Goal: Answer question/provide support: Share knowledge or assist other users

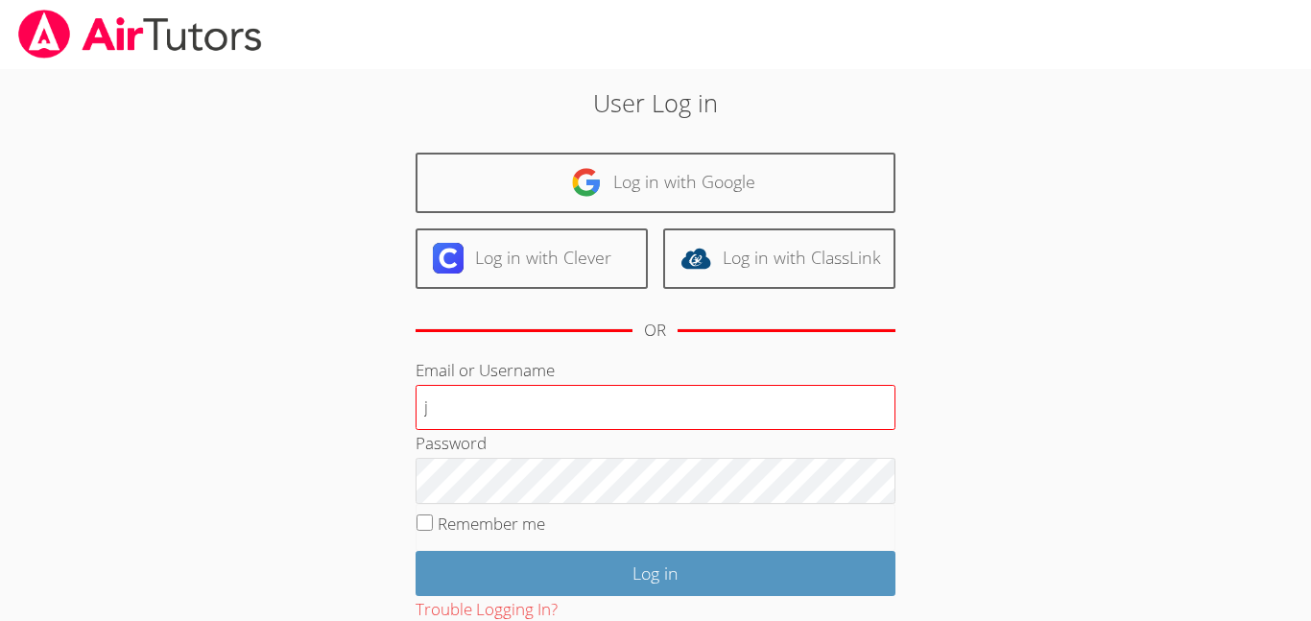
type input "[EMAIL_ADDRESS][DOMAIN_NAME]"
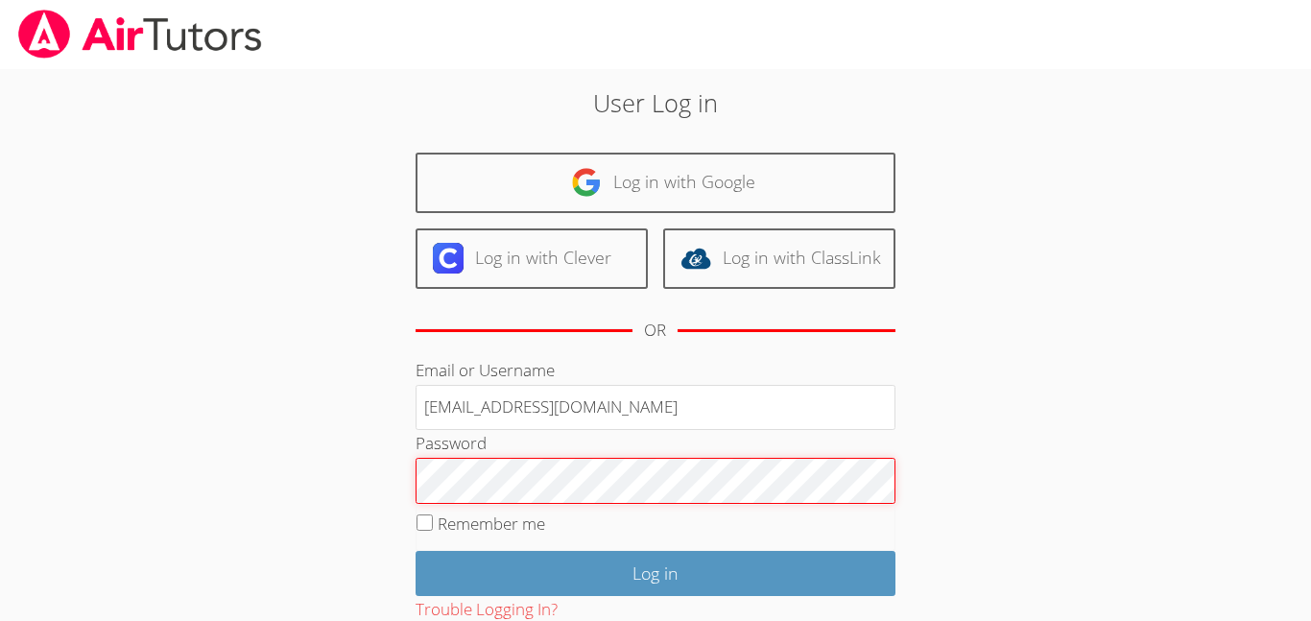
click at [416, 551] on input "Log in" at bounding box center [656, 573] width 480 height 45
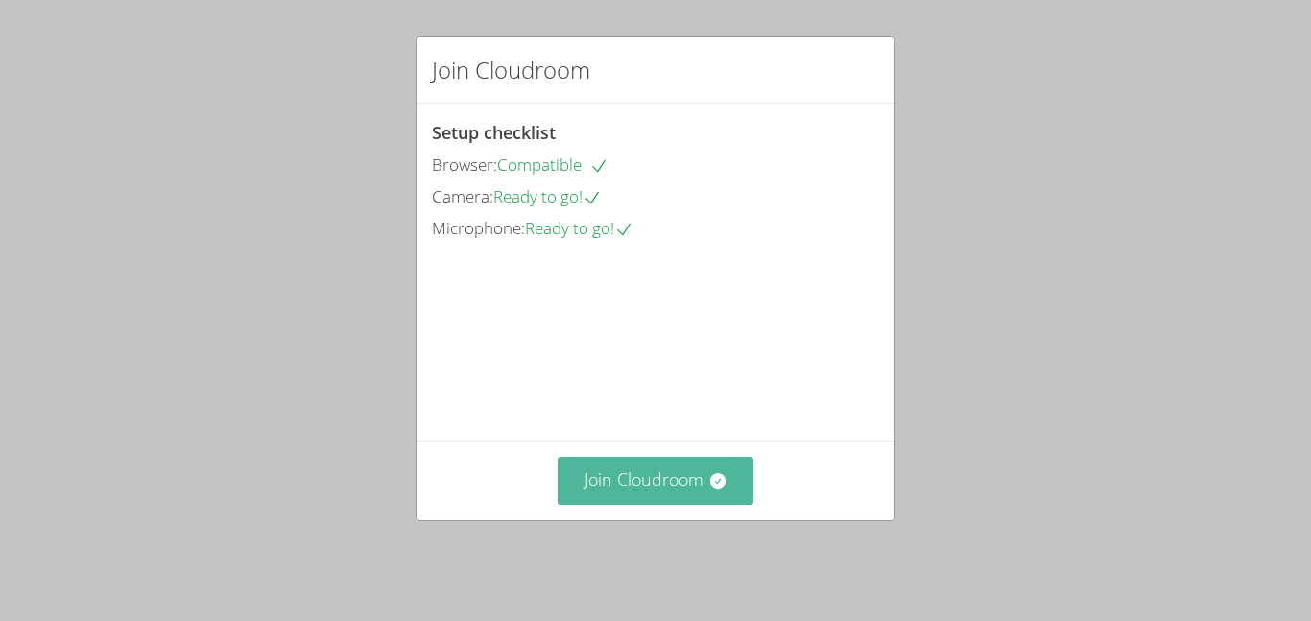
click at [724, 489] on icon at bounding box center [717, 480] width 19 height 19
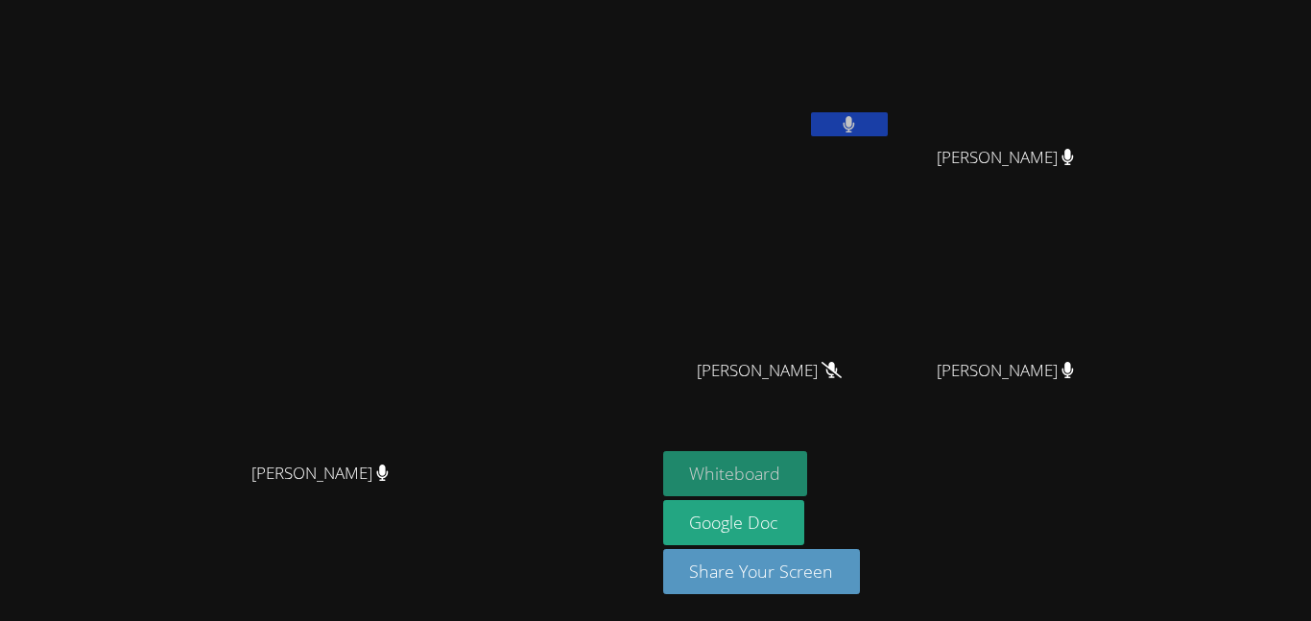
click at [808, 473] on button "Whiteboard" at bounding box center [735, 473] width 145 height 45
click at [888, 118] on button at bounding box center [849, 124] width 77 height 24
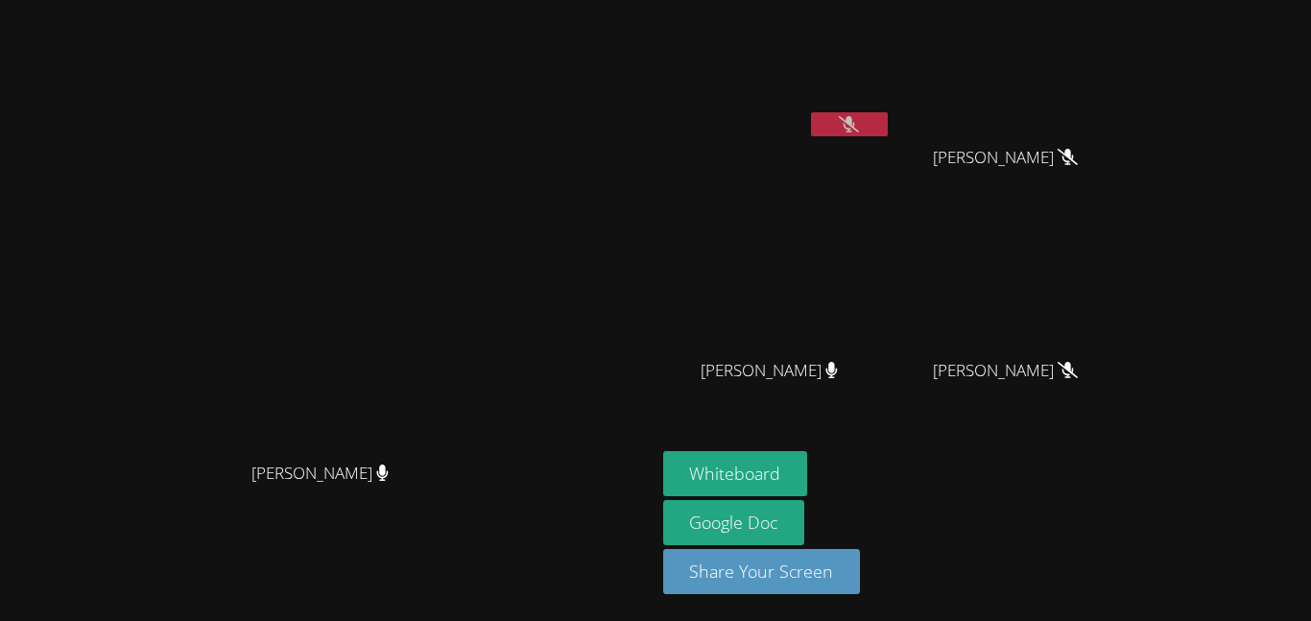
click at [859, 122] on icon at bounding box center [849, 124] width 20 height 16
click at [855, 122] on icon at bounding box center [850, 124] width 12 height 16
click at [859, 120] on icon at bounding box center [849, 124] width 20 height 16
click at [888, 123] on button at bounding box center [849, 124] width 77 height 24
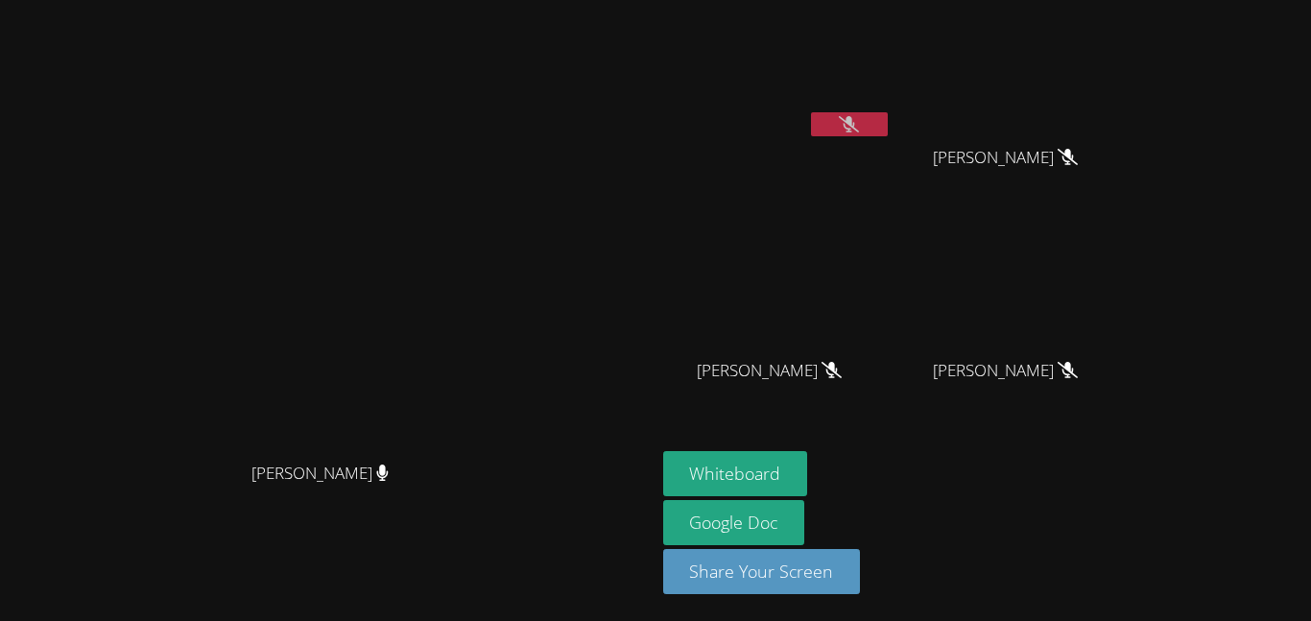
click at [859, 125] on icon at bounding box center [849, 124] width 20 height 16
click at [855, 125] on icon at bounding box center [850, 124] width 12 height 16
click at [859, 125] on icon at bounding box center [849, 124] width 20 height 16
click at [855, 125] on icon at bounding box center [850, 124] width 12 height 16
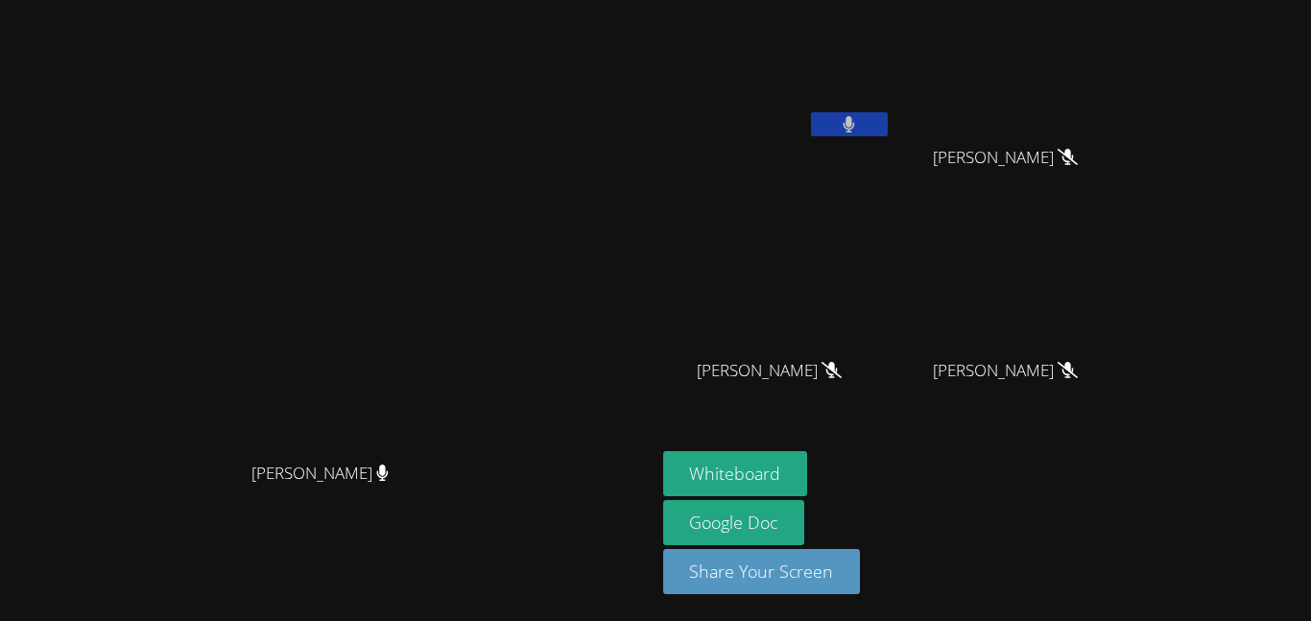
click at [855, 125] on icon at bounding box center [850, 124] width 12 height 16
click at [859, 125] on icon at bounding box center [849, 124] width 20 height 16
click at [855, 125] on icon at bounding box center [850, 124] width 12 height 16
click at [859, 125] on icon at bounding box center [849, 124] width 20 height 16
click at [855, 125] on icon at bounding box center [850, 124] width 12 height 16
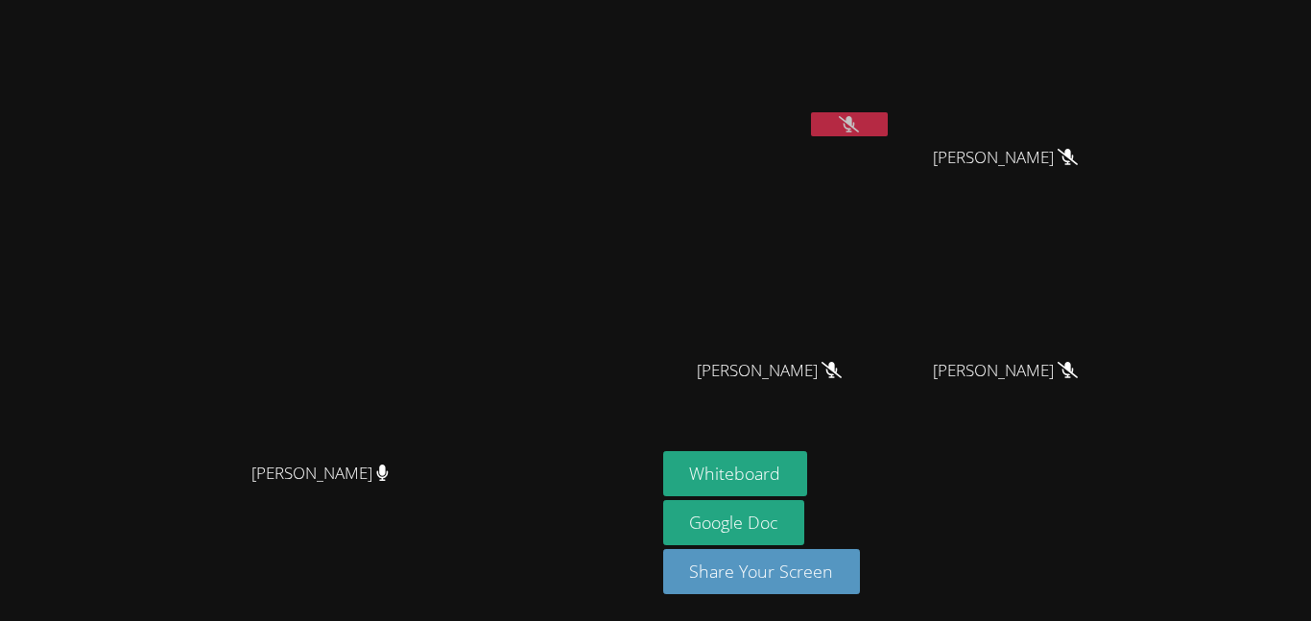
click at [859, 130] on icon at bounding box center [849, 124] width 20 height 16
click at [855, 130] on icon at bounding box center [849, 124] width 12 height 16
click at [888, 116] on button at bounding box center [849, 124] width 77 height 24
click at [888, 123] on button at bounding box center [849, 124] width 77 height 24
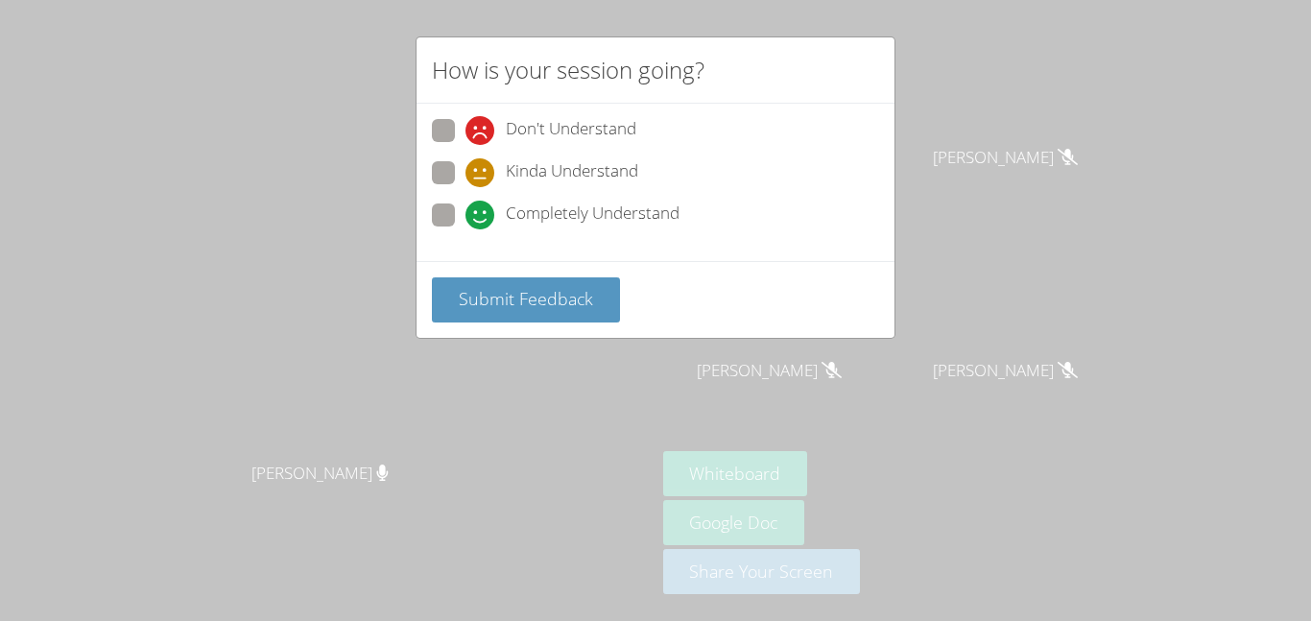
click at [465, 229] on span at bounding box center [465, 229] width 0 height 0
click at [465, 213] on input "Completely Understand" at bounding box center [473, 211] width 16 height 16
radio input "true"
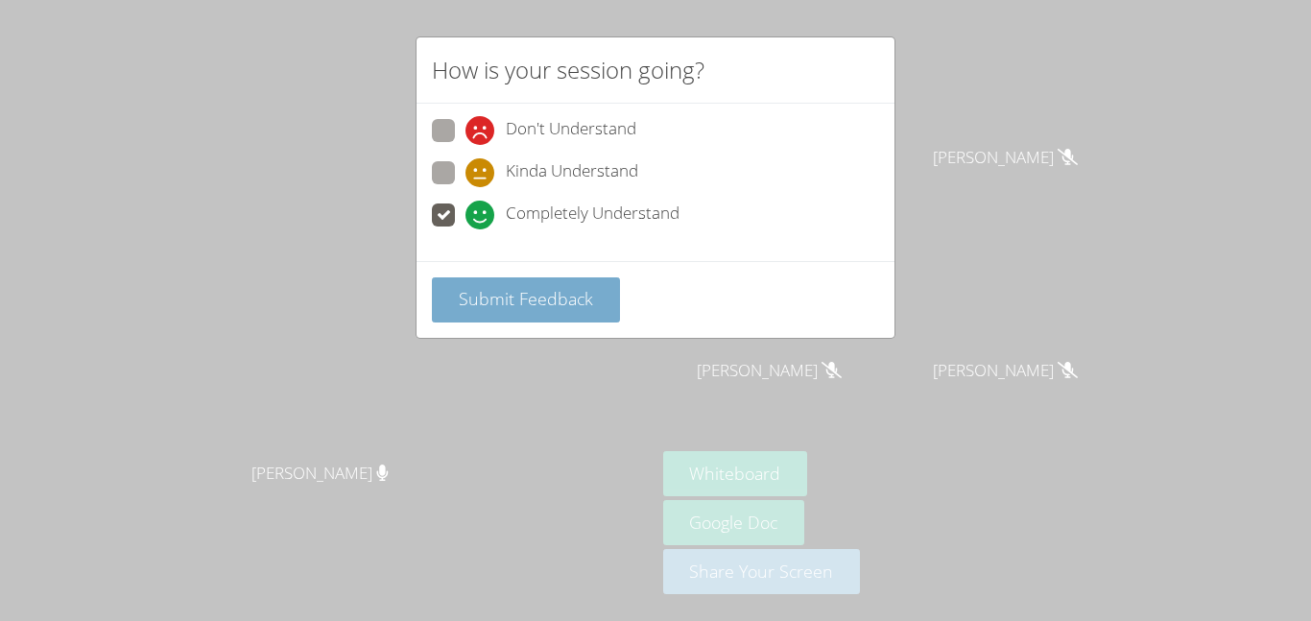
click at [535, 292] on span "Submit Feedback" at bounding box center [526, 298] width 134 height 23
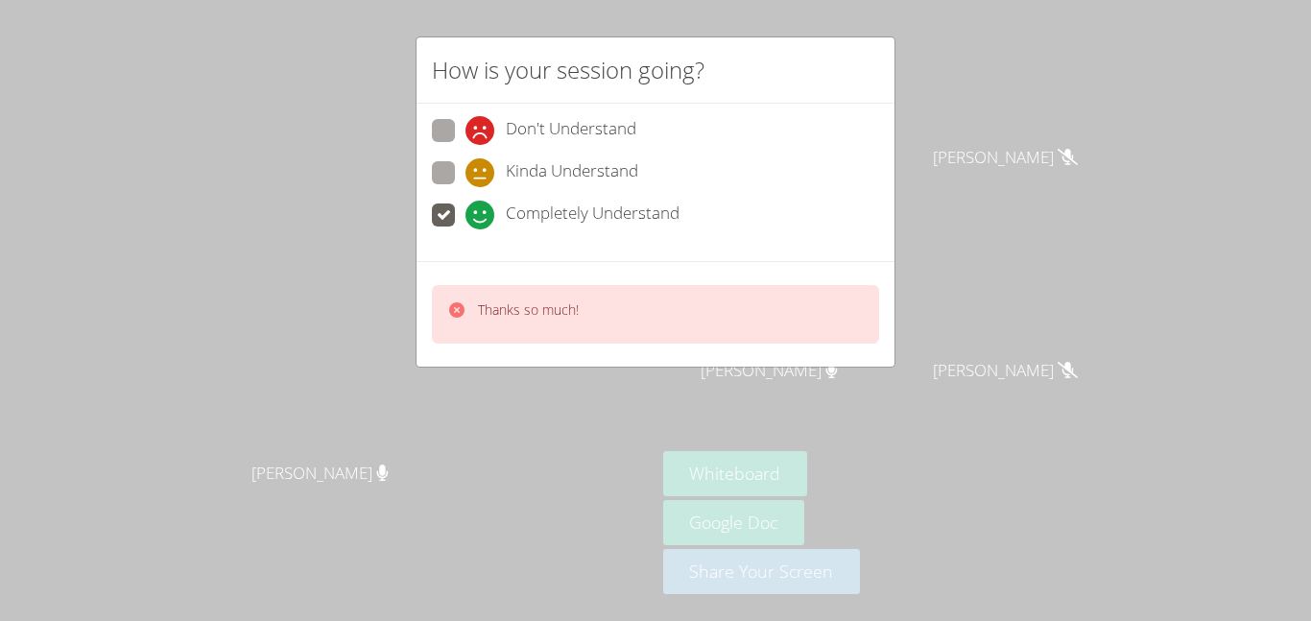
click at [1027, 123] on div "How is your session going? Don't Understand Kinda Understand Completely Underst…" at bounding box center [655, 310] width 1311 height 621
click at [1004, 118] on div "How is your session going? Don't Understand Kinda Understand Completely Underst…" at bounding box center [655, 310] width 1311 height 621
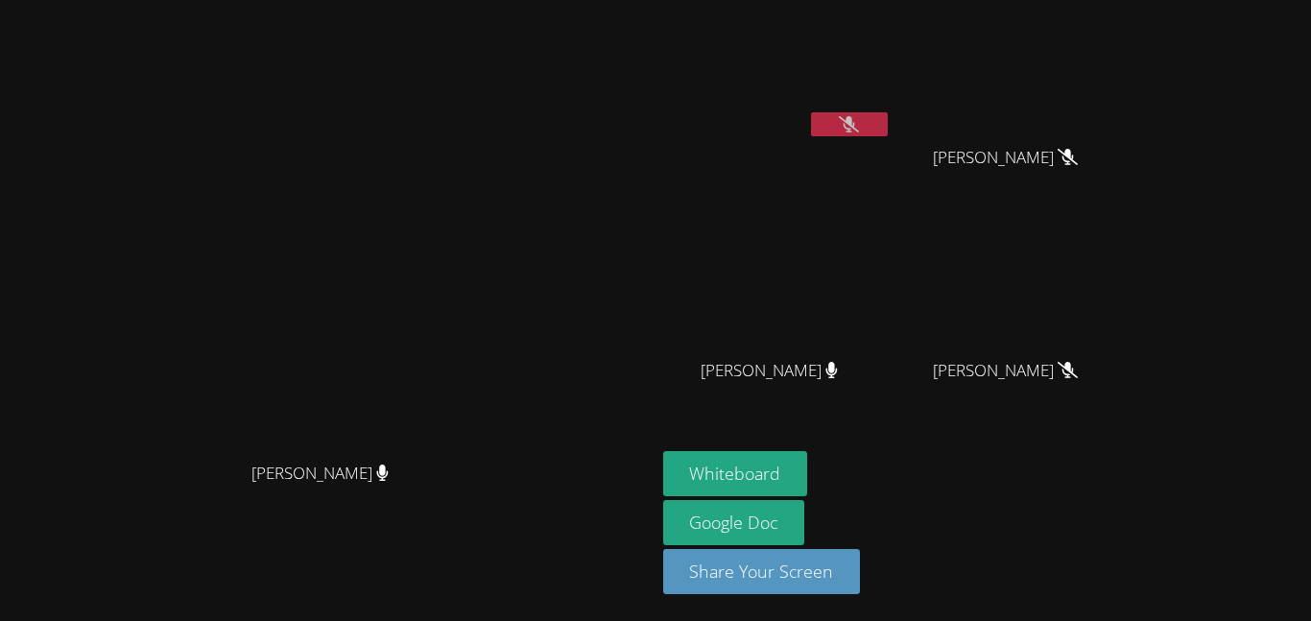
click at [888, 117] on button at bounding box center [849, 124] width 77 height 24
